Goal: Information Seeking & Learning: Learn about a topic

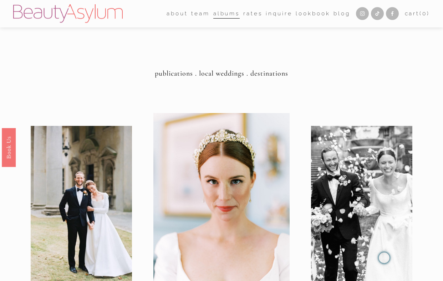
click at [247, 15] on link "Rates" at bounding box center [252, 13] width 19 height 11
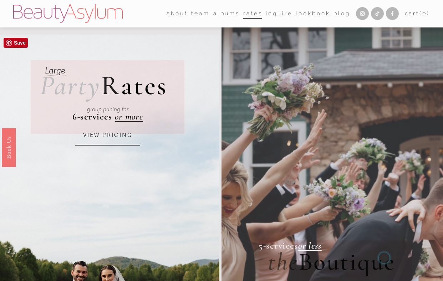
click at [120, 139] on link "VIEW PRICING" at bounding box center [107, 136] width 65 height 20
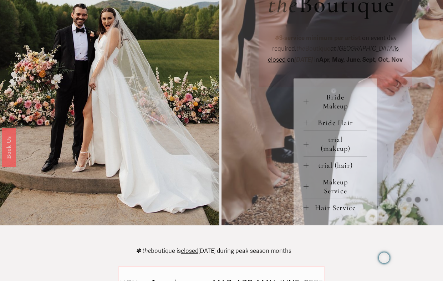
scroll to position [257, 0]
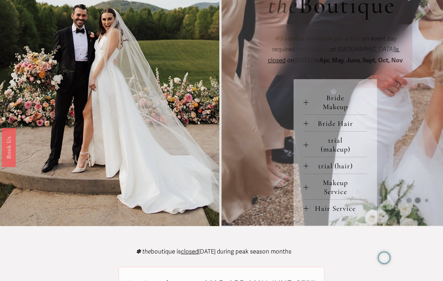
click at [307, 147] on div at bounding box center [305, 144] width 5 height 5
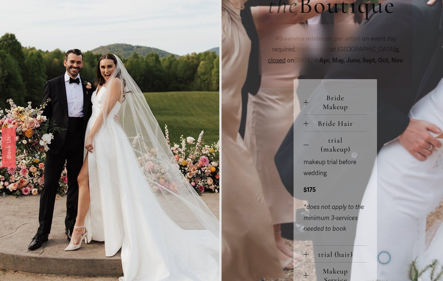
click at [307, 147] on div at bounding box center [305, 144] width 5 height 5
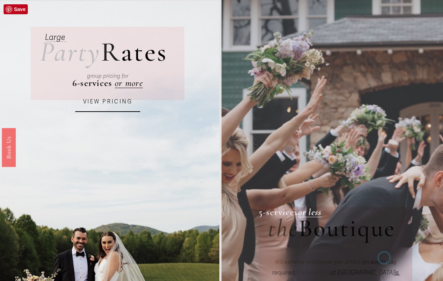
scroll to position [17, 0]
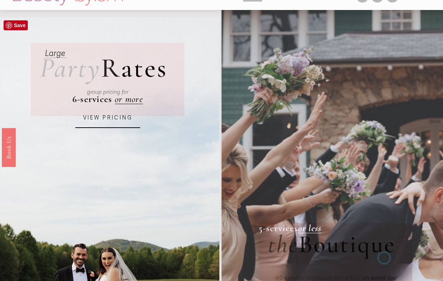
click at [114, 121] on link "VIEW PRICING" at bounding box center [107, 118] width 65 height 20
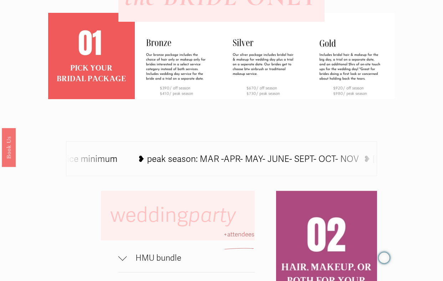
scroll to position [342, 0]
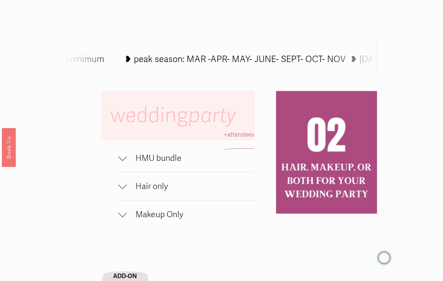
click at [134, 191] on span "Hair only" at bounding box center [191, 186] width 128 height 10
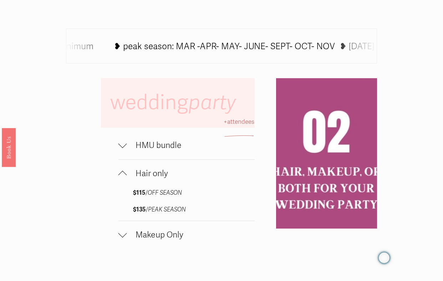
scroll to position [450, 0]
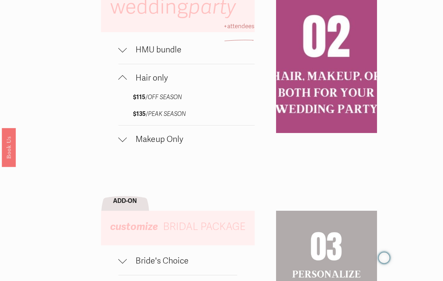
click at [127, 144] on span "Makeup Only" at bounding box center [191, 139] width 128 height 10
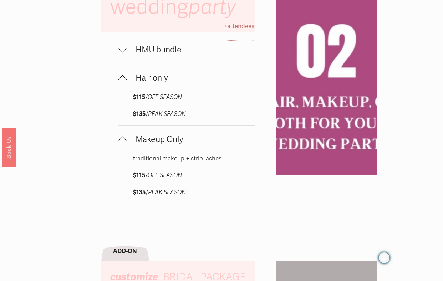
click at [127, 144] on span "Makeup Only" at bounding box center [191, 139] width 128 height 10
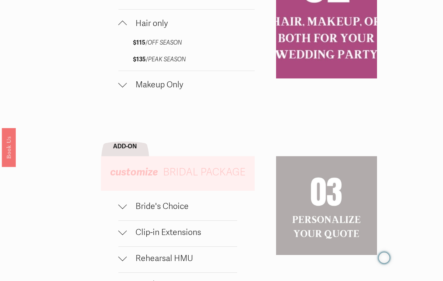
scroll to position [614, 0]
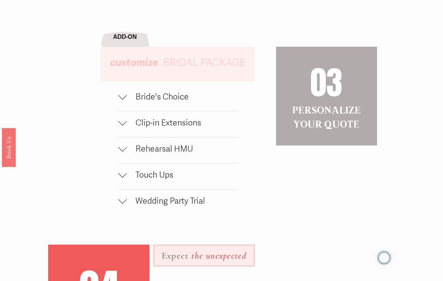
click at [123, 100] on div at bounding box center [122, 95] width 9 height 9
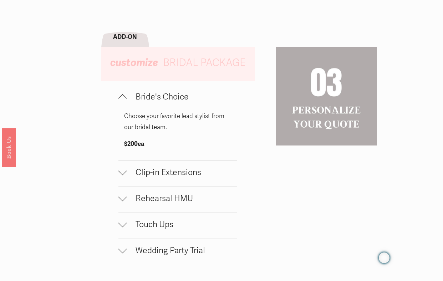
click at [123, 103] on div at bounding box center [122, 98] width 9 height 9
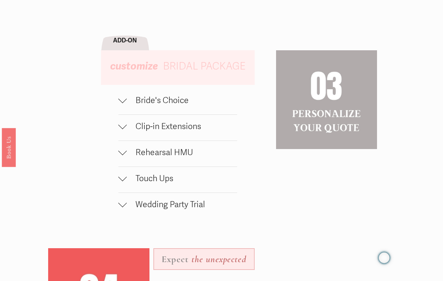
scroll to position [610, 0]
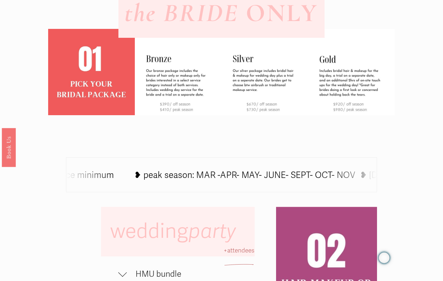
scroll to position [226, 0]
